Goal: Find specific page/section: Find specific page/section

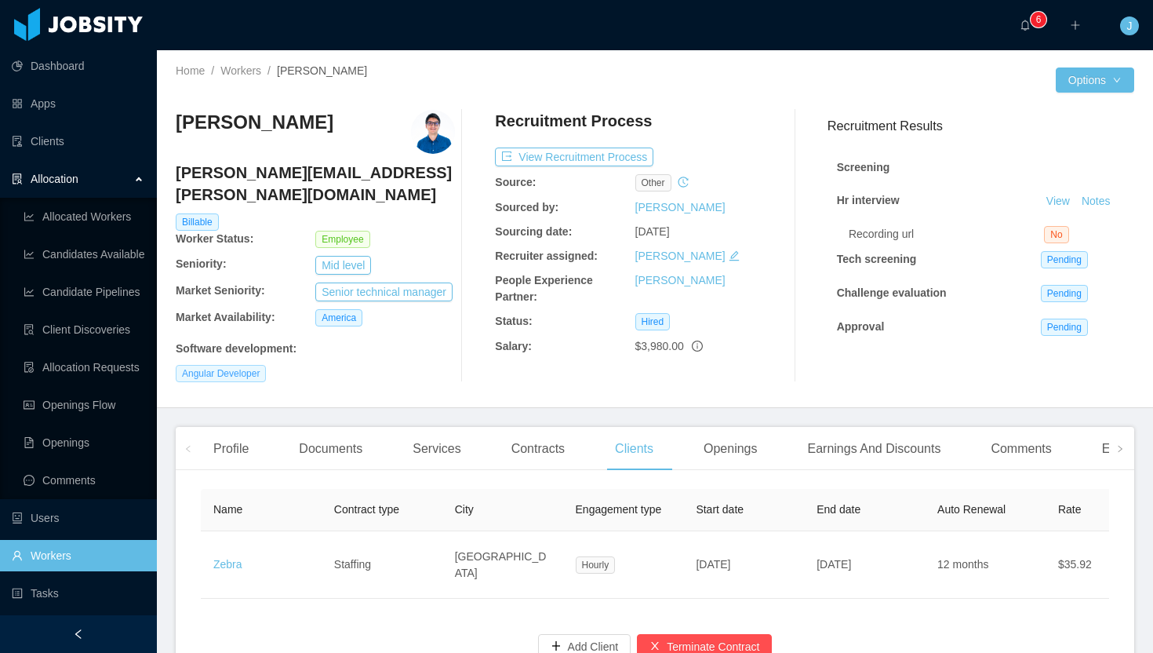
scroll to position [0, 580]
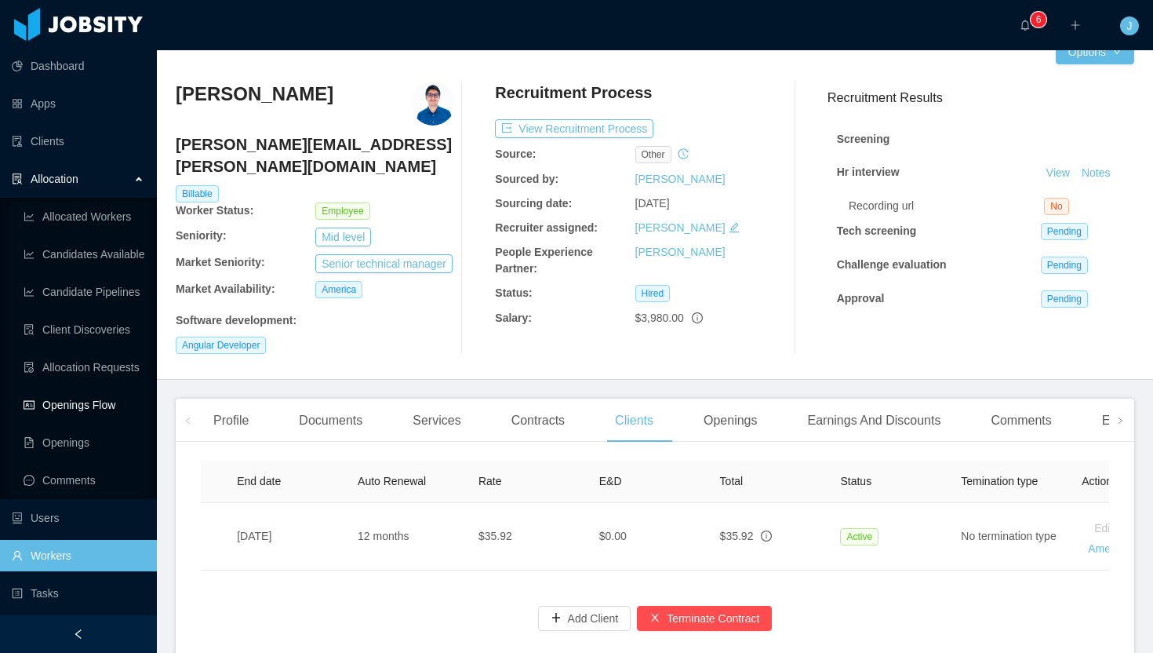
click at [101, 400] on link "Openings Flow" at bounding box center [84, 404] width 121 height 31
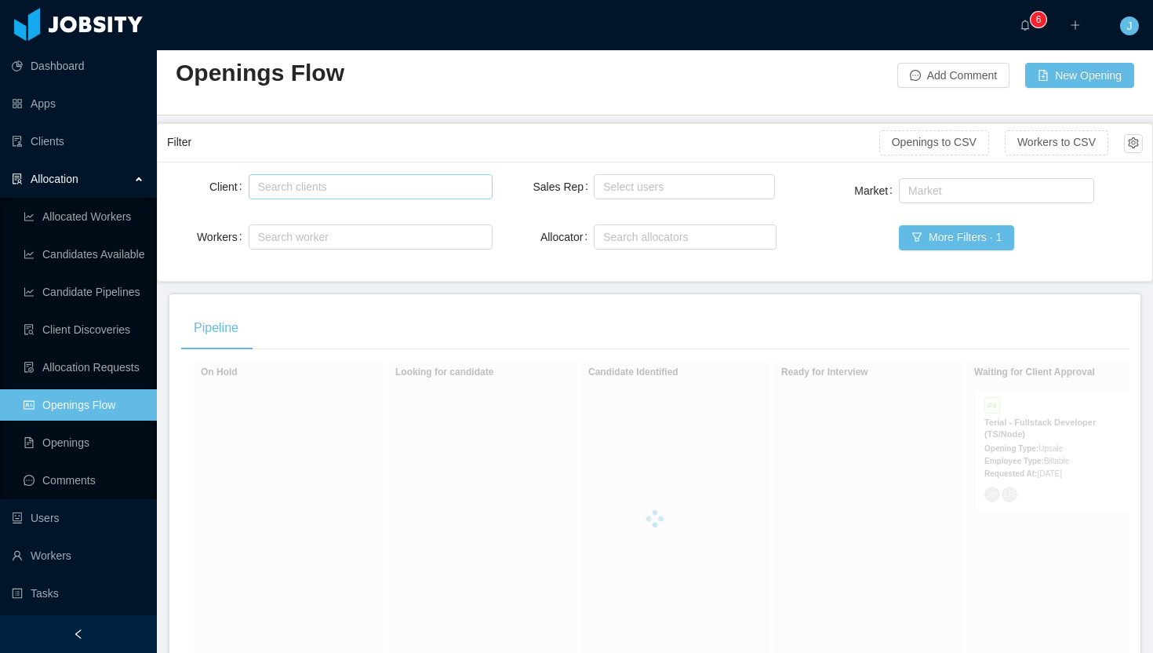
click at [358, 185] on div "Search clients" at bounding box center [367, 187] width 218 height 16
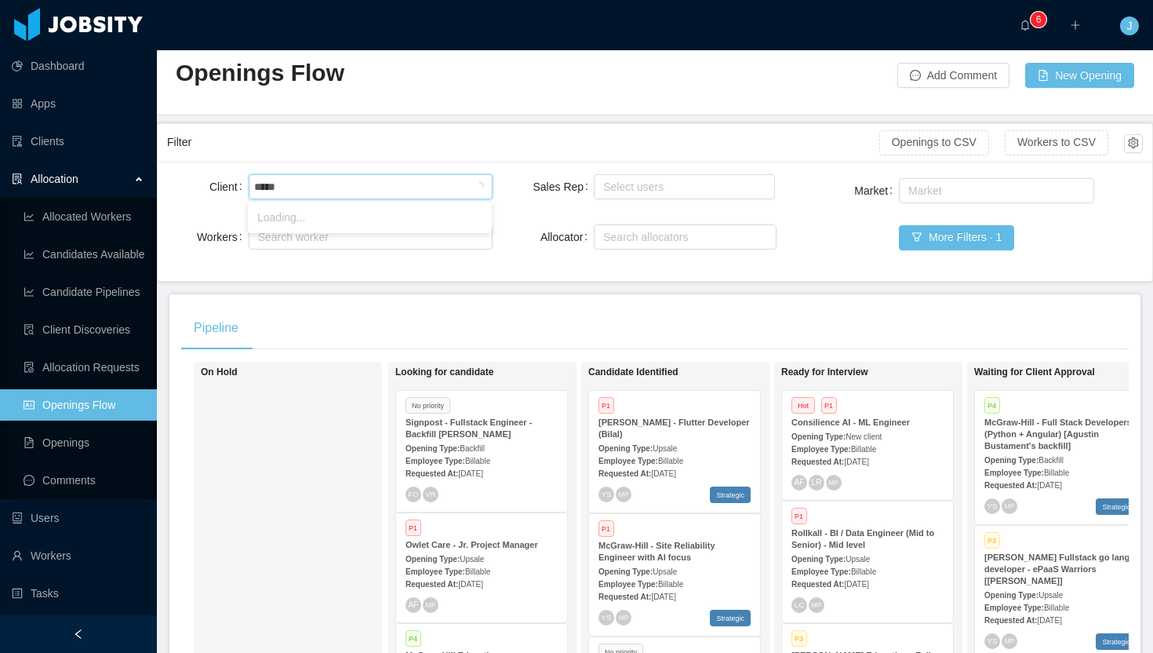
type input "****"
click at [359, 221] on li "Zebra" at bounding box center [370, 217] width 244 height 25
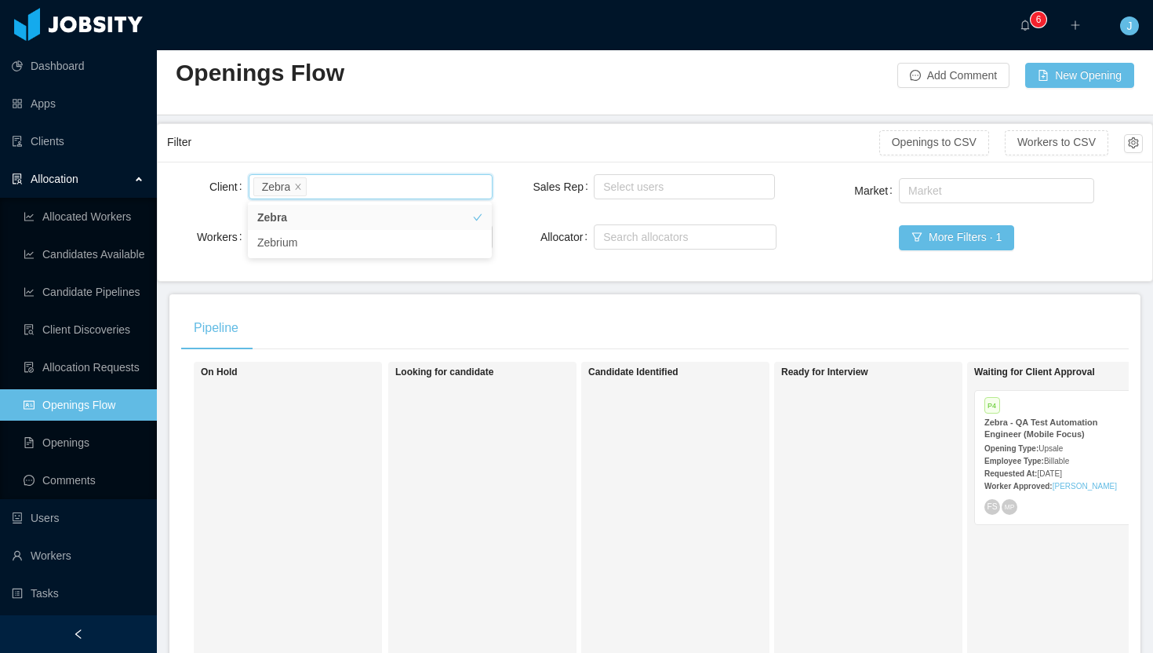
click at [661, 267] on div "Sales Rep Select users Allocator Search allocators" at bounding box center [655, 221] width 244 height 100
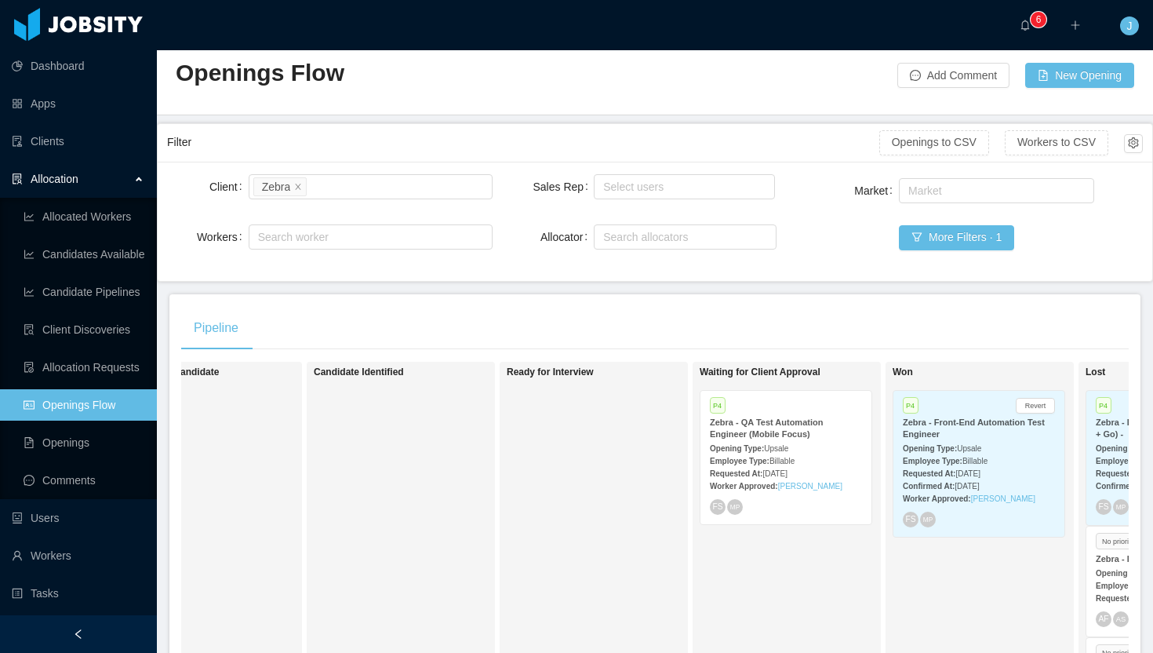
scroll to position [0, 288]
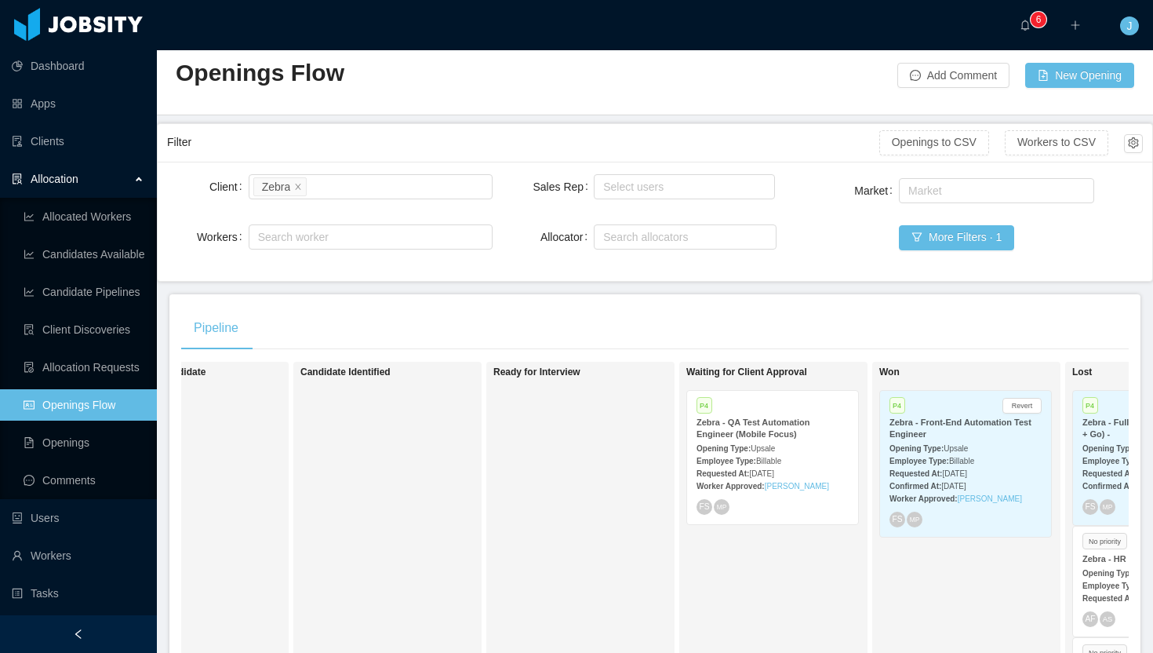
click at [835, 452] on div "Employee Type: Billable" at bounding box center [773, 460] width 152 height 16
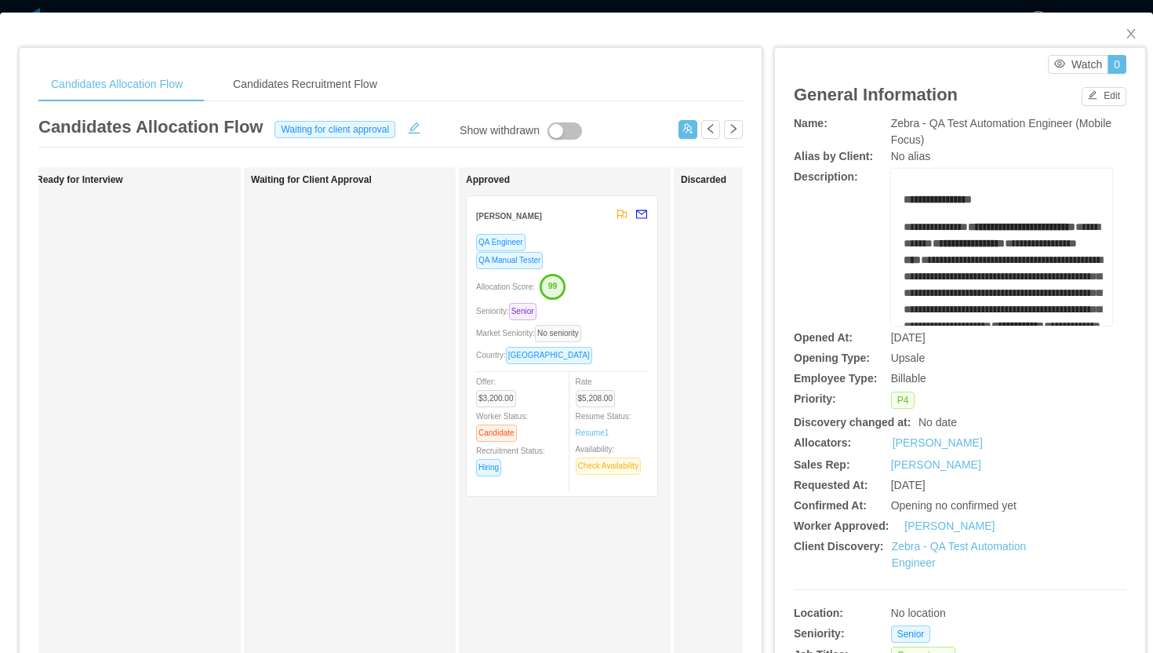
scroll to position [0, 455]
click at [626, 313] on div "Seniority: Senior" at bounding box center [561, 311] width 172 height 18
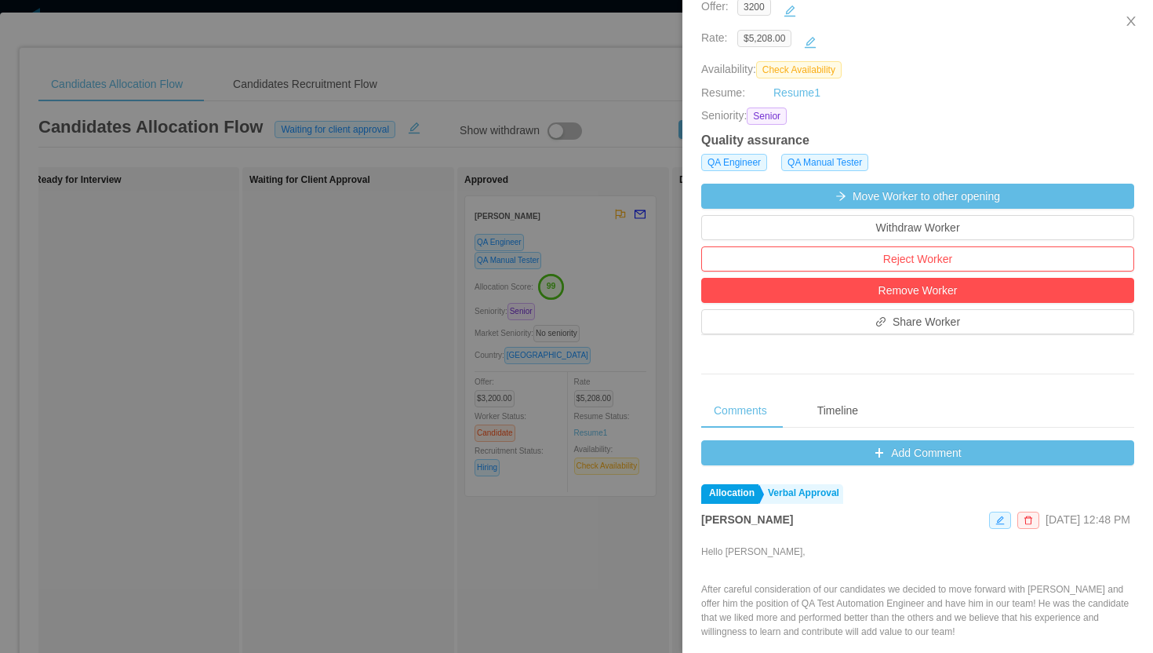
scroll to position [319, 0]
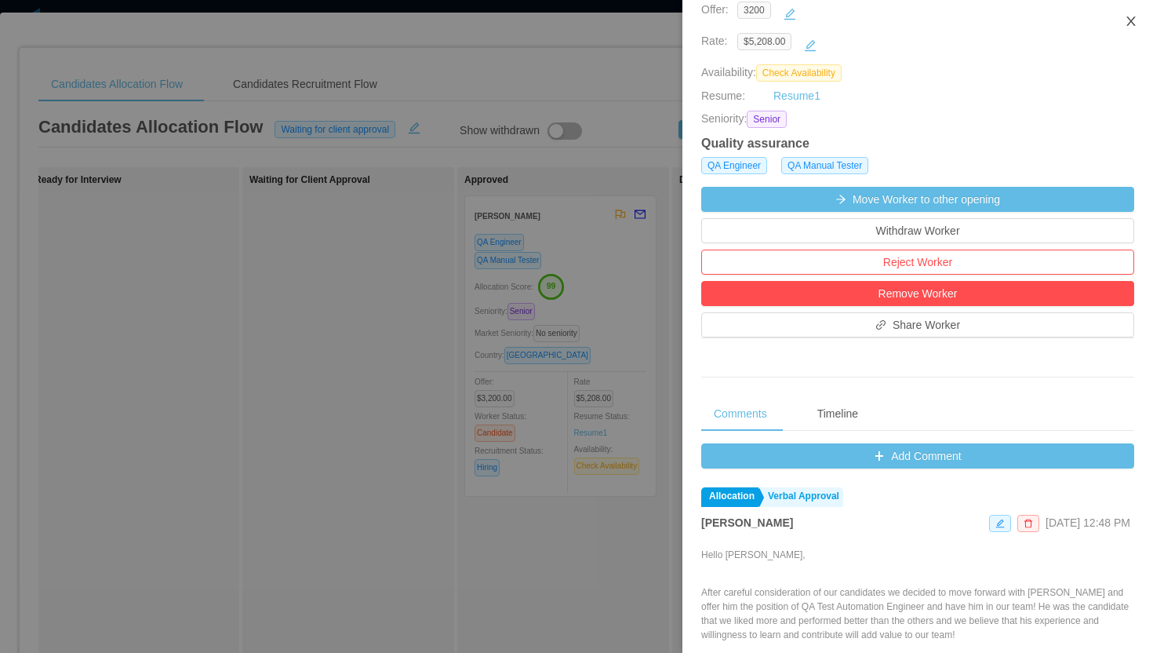
click at [1134, 19] on icon "icon: close" at bounding box center [1131, 21] width 13 height 13
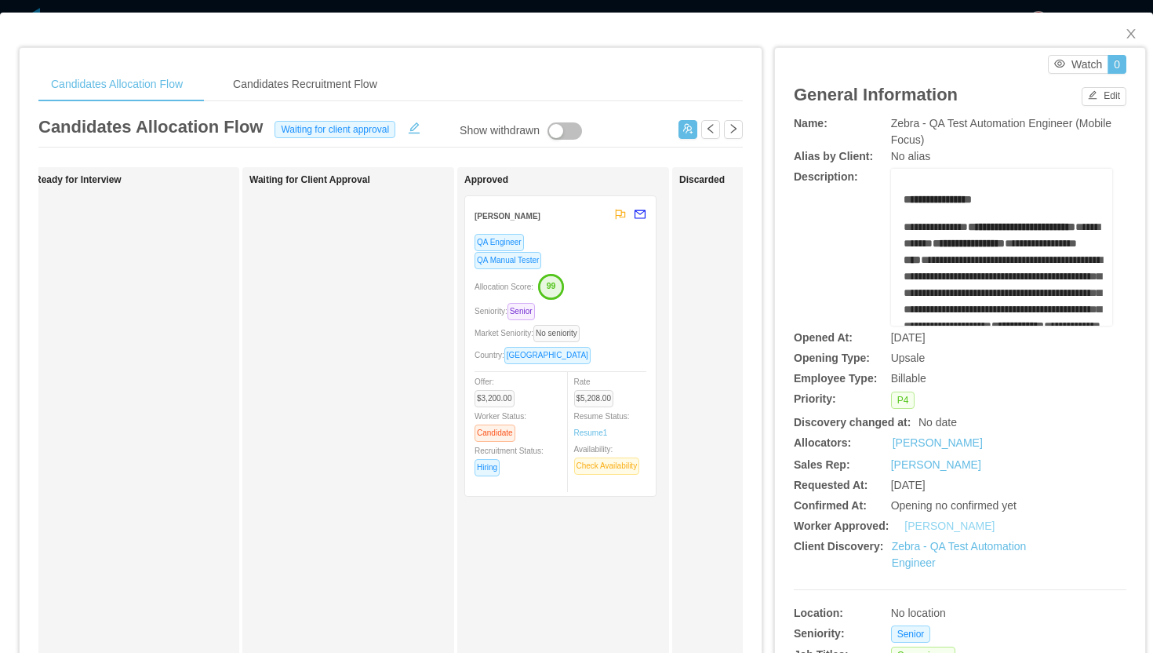
click at [957, 528] on link "[PERSON_NAME]" at bounding box center [950, 525] width 90 height 13
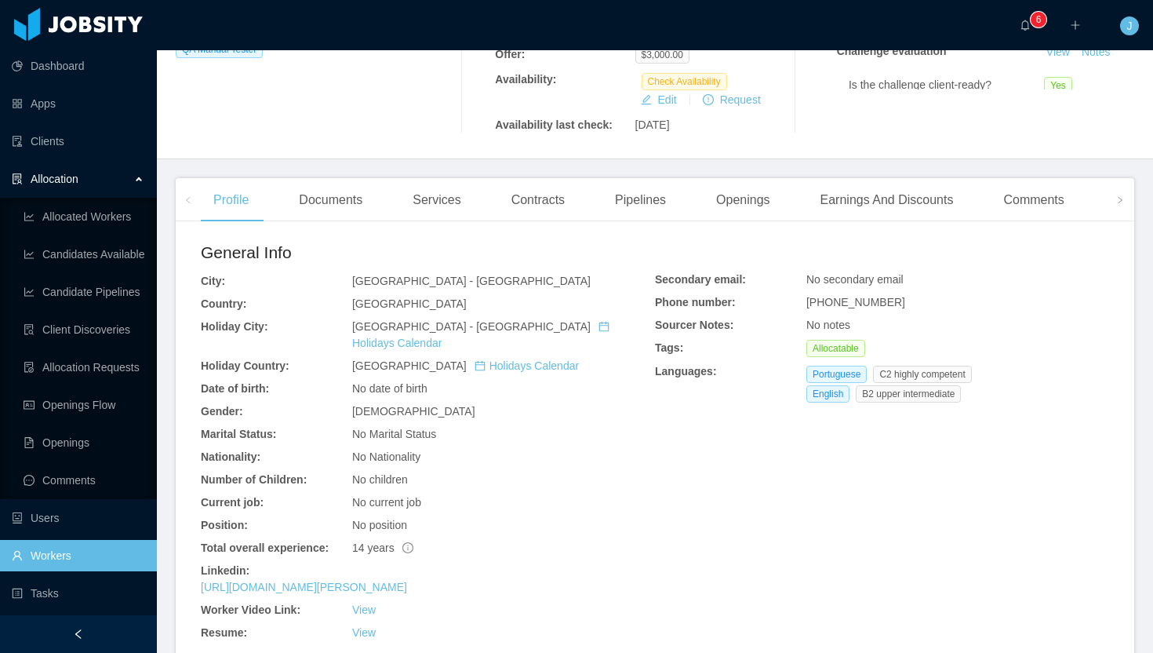
scroll to position [333, 0]
